Goal: Transaction & Acquisition: Purchase product/service

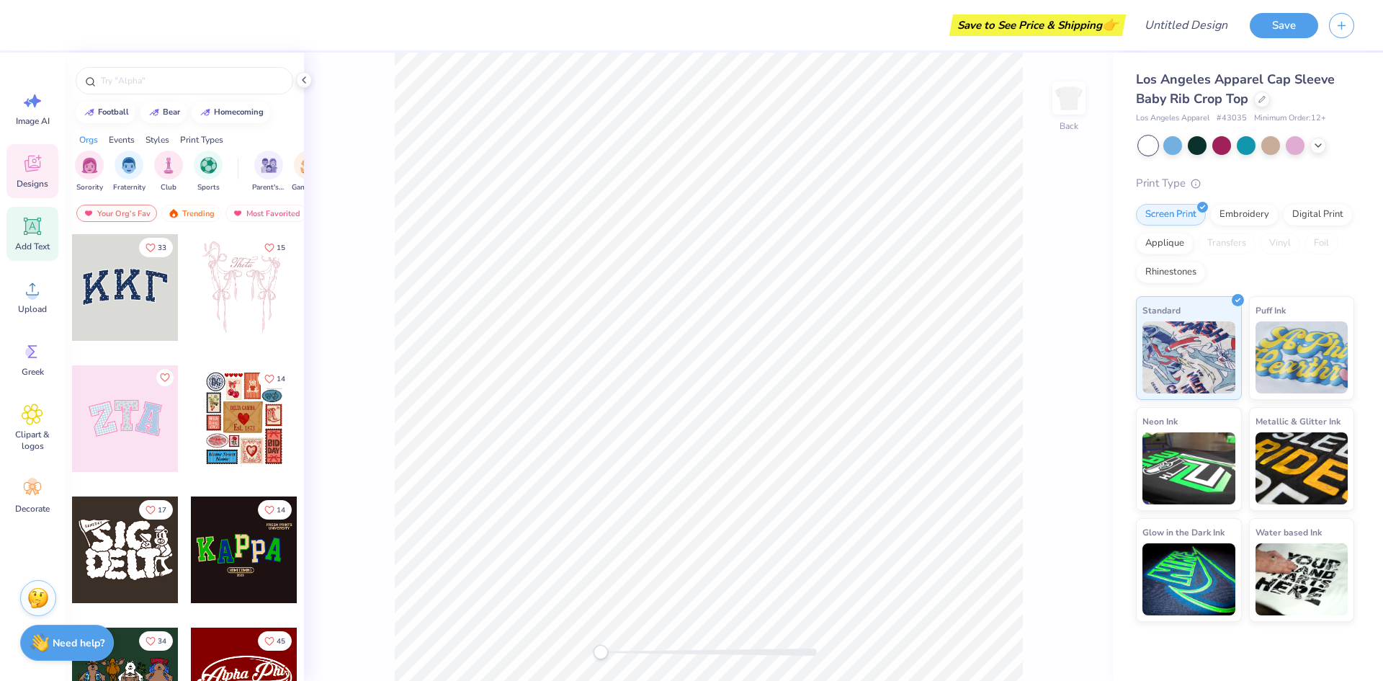
click at [32, 219] on icon at bounding box center [33, 226] width 22 height 22
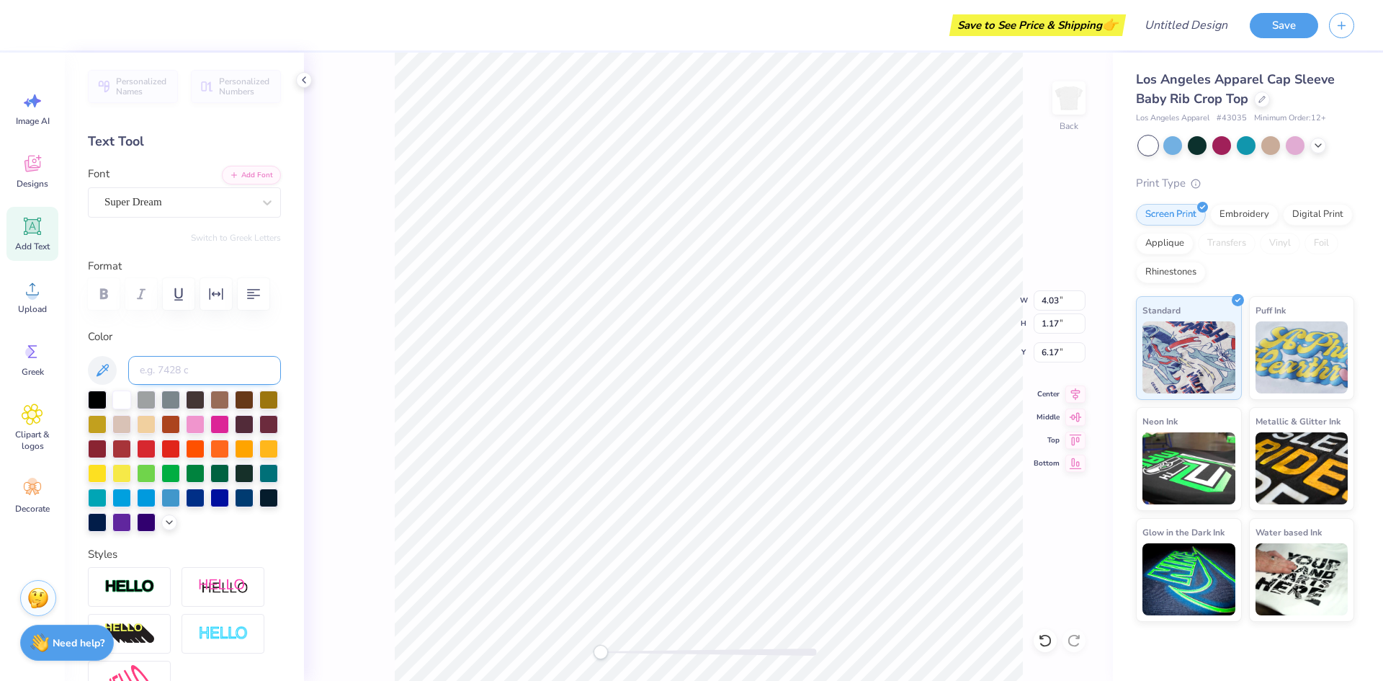
click at [224, 385] on input at bounding box center [204, 370] width 153 height 29
click at [33, 504] on span "Decorate" at bounding box center [32, 509] width 35 height 12
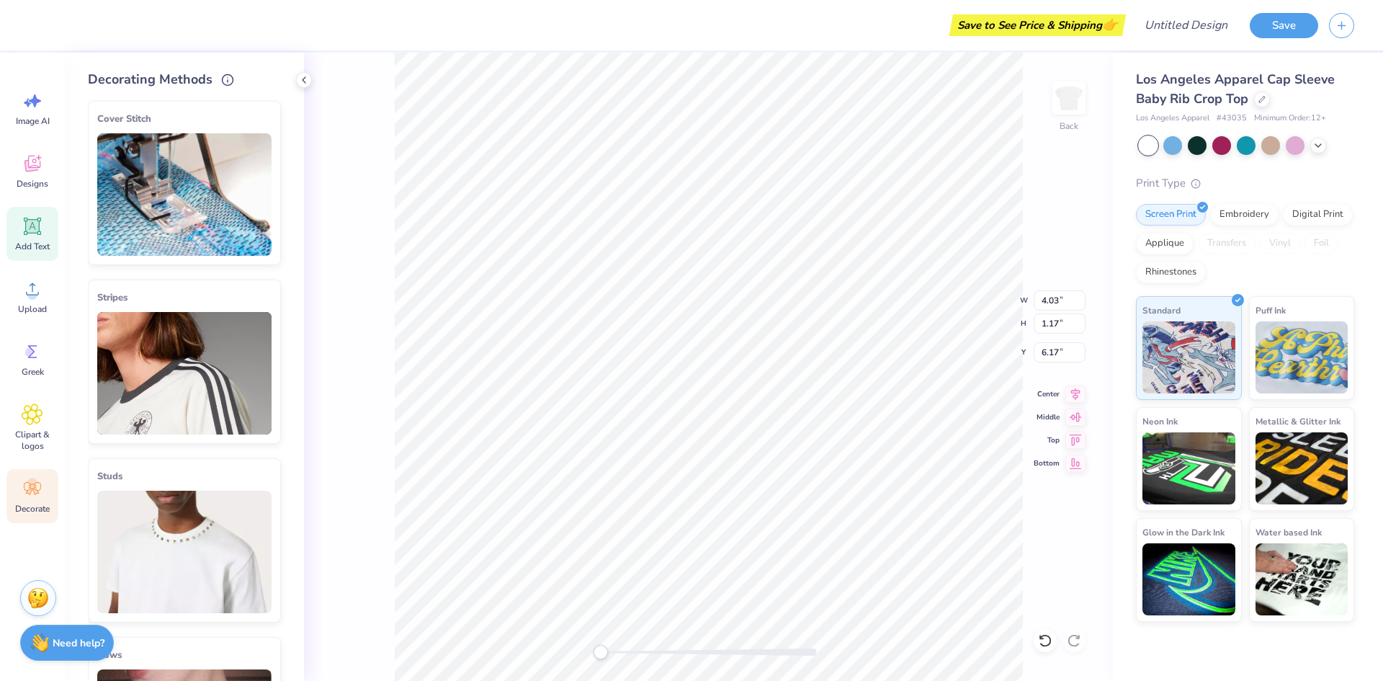
click at [33, 226] on icon at bounding box center [33, 227] width 14 height 14
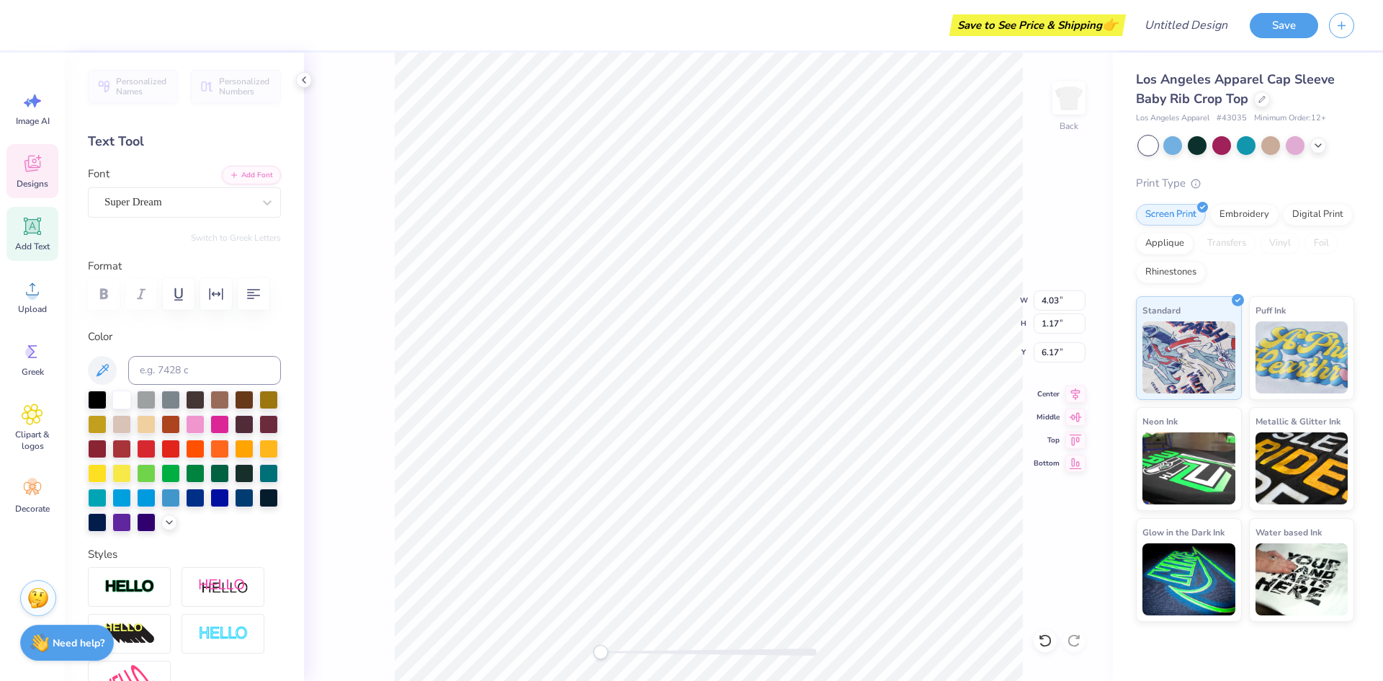
click at [37, 172] on icon at bounding box center [33, 164] width 22 height 22
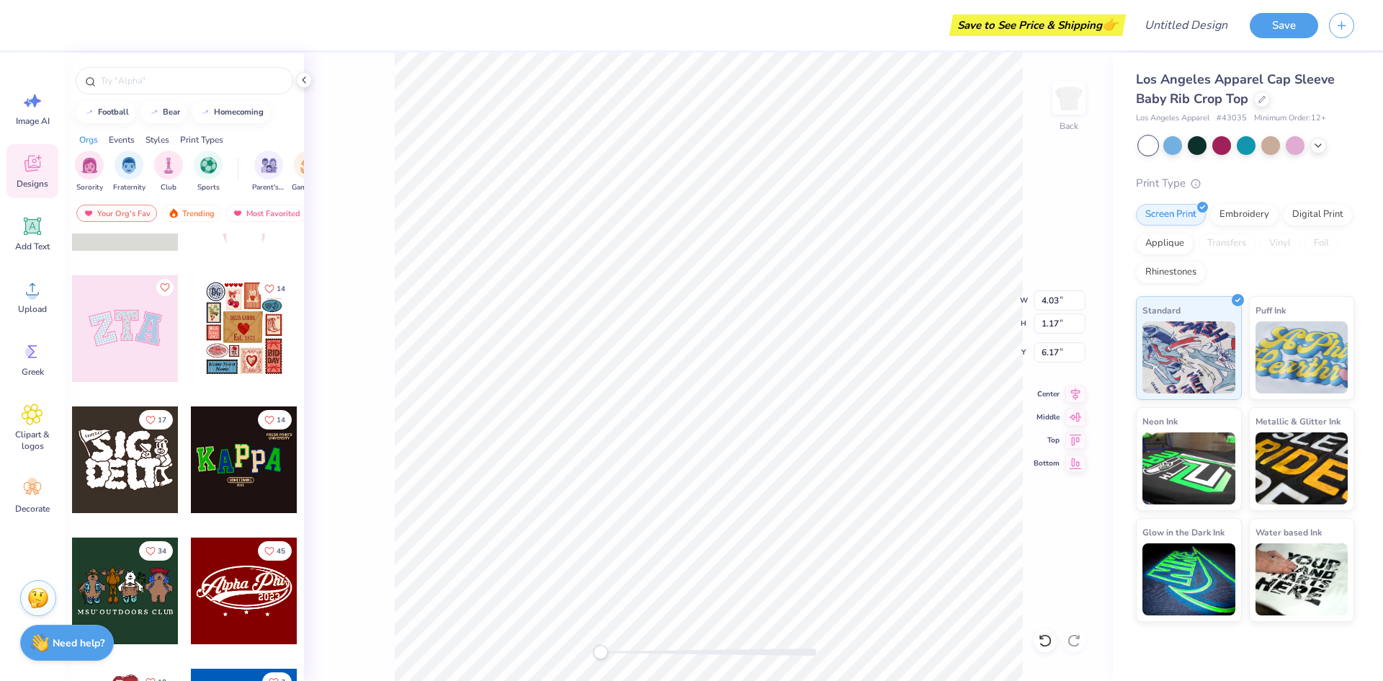
scroll to position [216, 0]
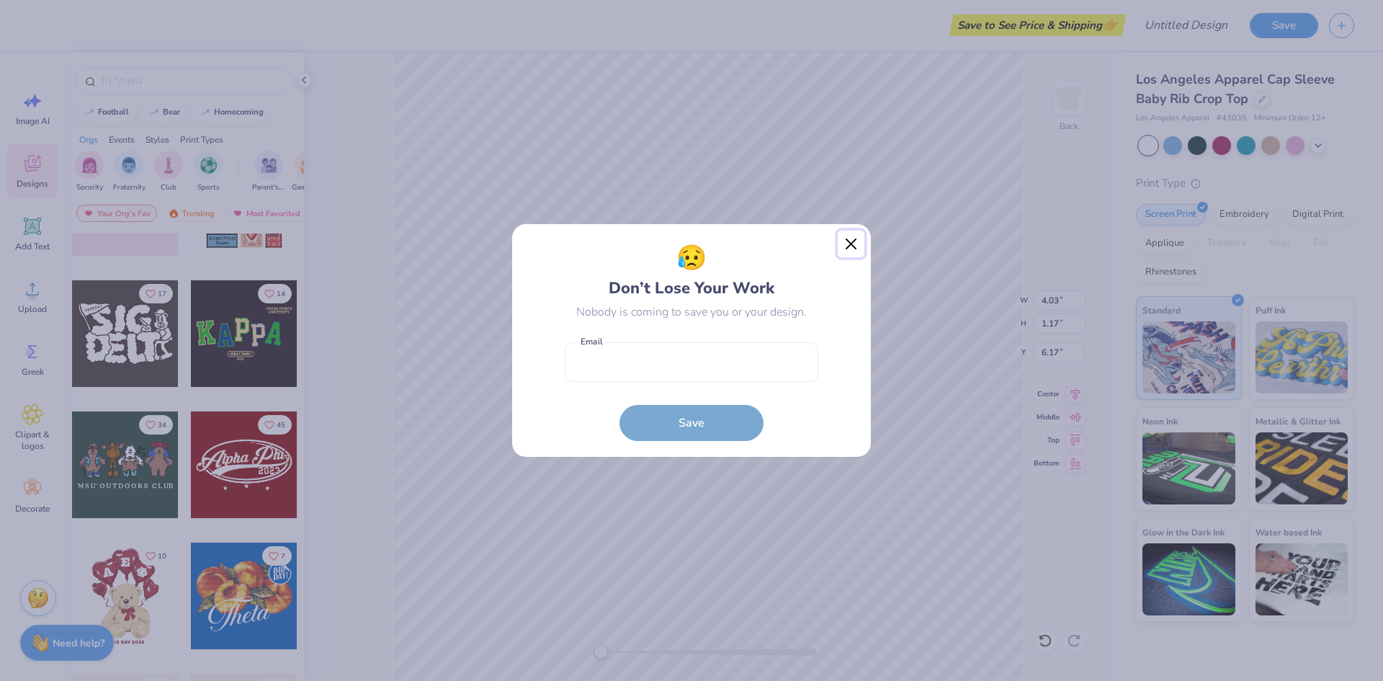
click at [857, 249] on button "Close" at bounding box center [851, 244] width 27 height 27
